Goal: Information Seeking & Learning: Learn about a topic

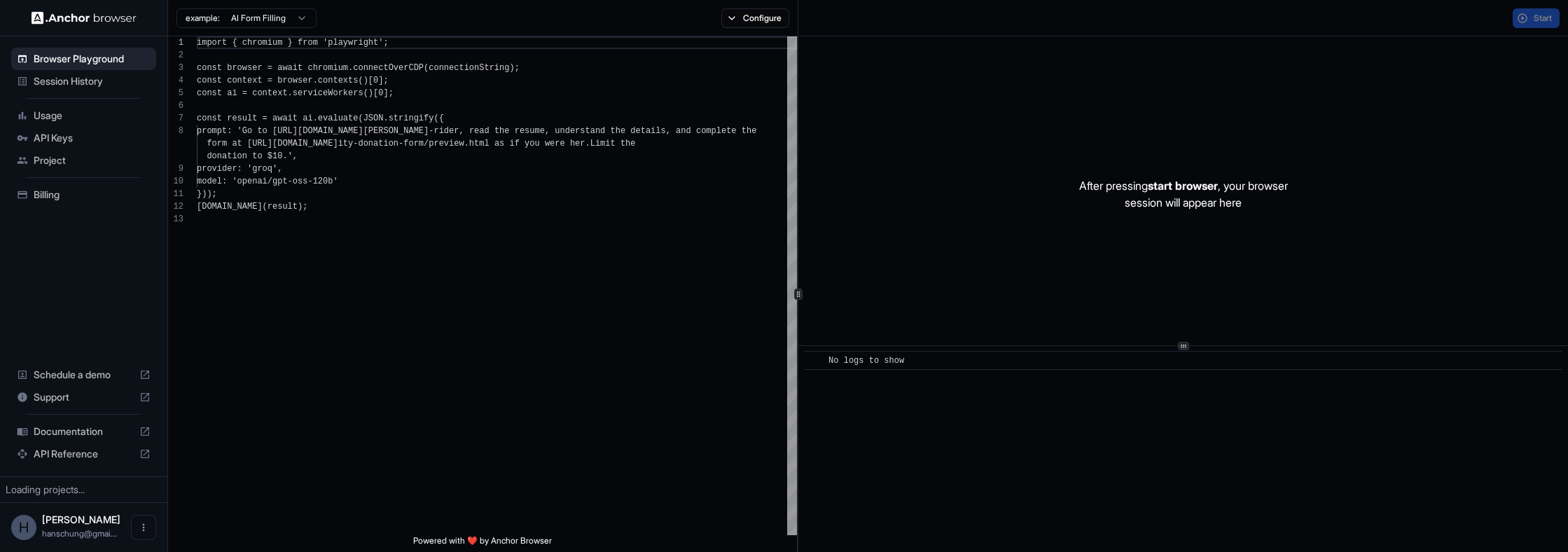
scroll to position [101, 0]
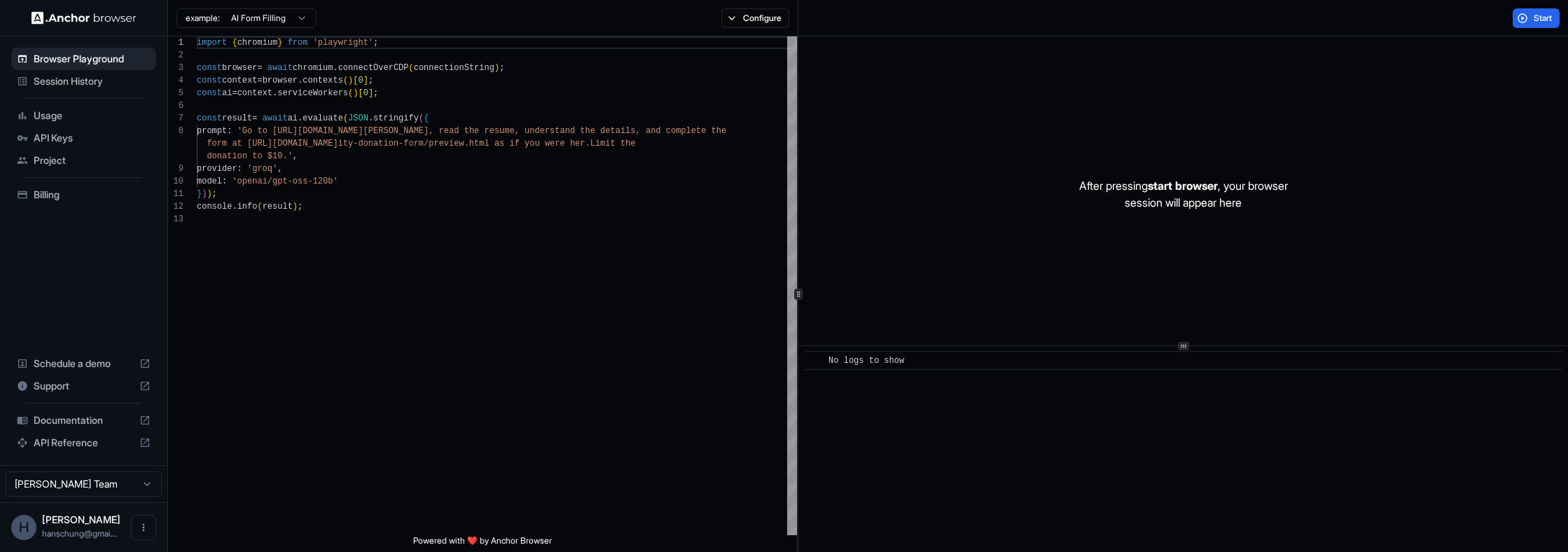
click at [64, 436] on span "API Reference" at bounding box center [83, 442] width 100 height 14
